Goal: Navigation & Orientation: Find specific page/section

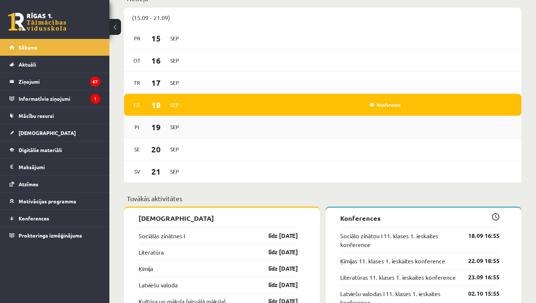
scroll to position [505, 0]
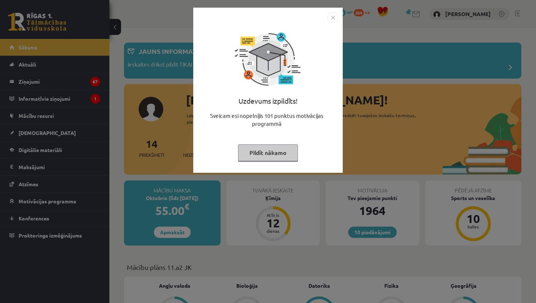
scroll to position [505, 0]
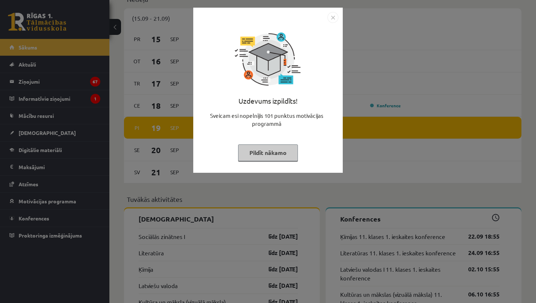
click at [273, 152] on button "Pildīt nākamo" at bounding box center [268, 153] width 60 height 17
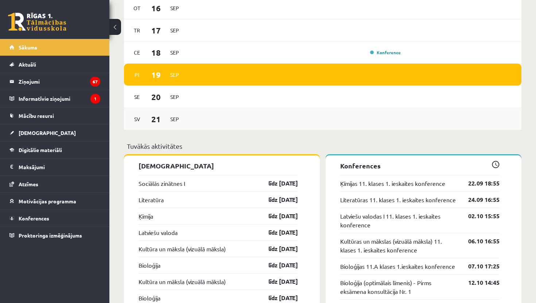
scroll to position [568, 0]
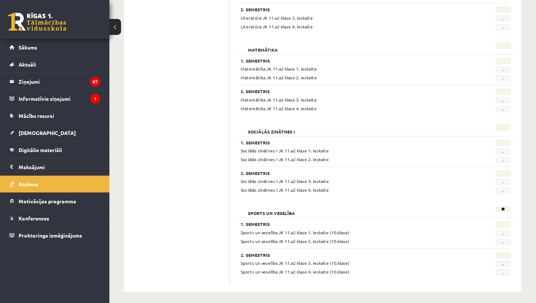
scroll to position [895, 0]
click at [22, 51] on link "Sākums" at bounding box center [54, 47] width 91 height 17
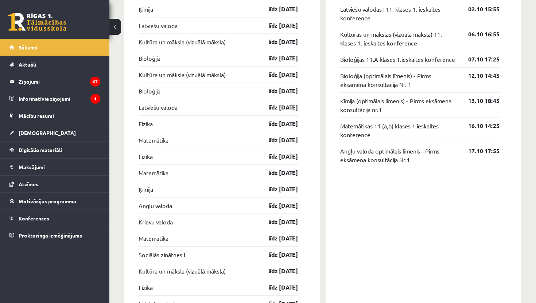
scroll to position [757, 0]
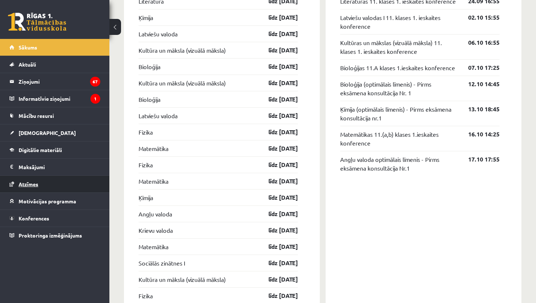
click at [30, 186] on span "Atzīmes" at bounding box center [29, 184] width 20 height 7
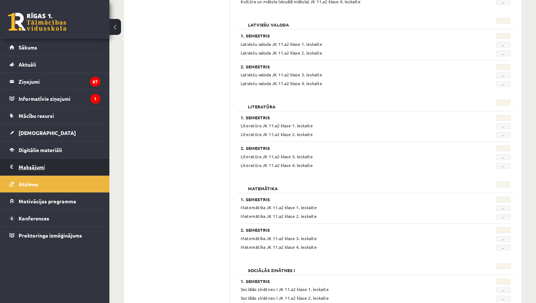
click at [24, 170] on legend "Maksājumi 0" at bounding box center [60, 167] width 82 height 17
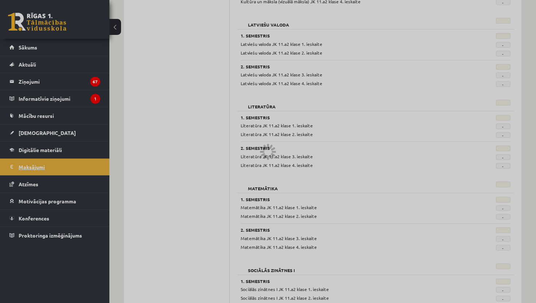
scroll to position [195, 0]
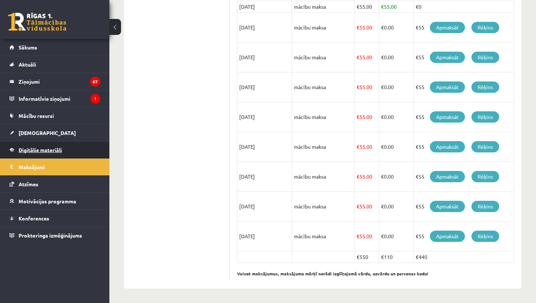
click at [41, 147] on link "Digitālie materiāli" at bounding box center [54, 150] width 91 height 17
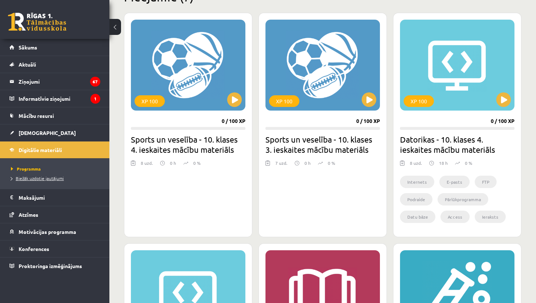
click at [38, 178] on span "Biežāk uzdotie jautājumi" at bounding box center [37, 179] width 53 height 6
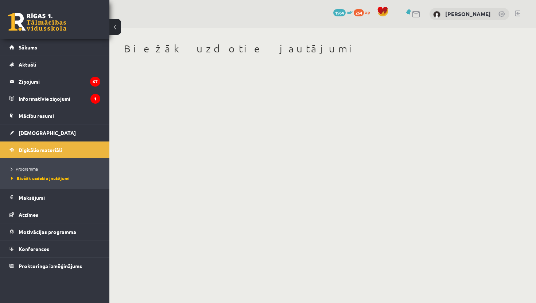
click at [34, 172] on link "Programma" at bounding box center [56, 169] width 91 height 7
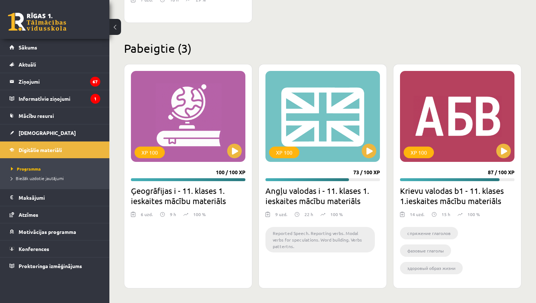
scroll to position [820, 0]
click at [48, 113] on link "Mācību resursi" at bounding box center [54, 115] width 91 height 17
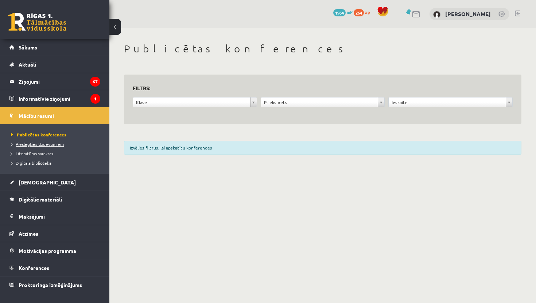
click at [50, 144] on span "Pieslēgties Uzdevumiem" at bounding box center [37, 144] width 53 height 6
click at [38, 156] on span "Literatūras saraksts" at bounding box center [32, 154] width 42 height 6
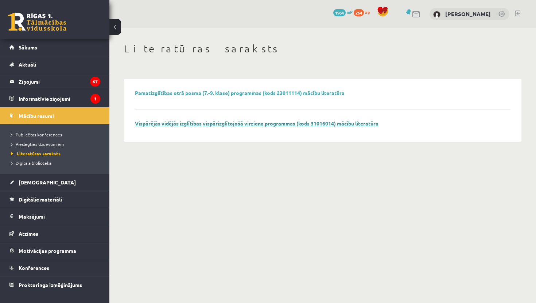
click at [181, 122] on link "Vispārējās vidējās izglītības vispārizglītojošā virziena programmas (kods 31016…" at bounding box center [256, 123] width 243 height 7
